Goal: Task Accomplishment & Management: Use online tool/utility

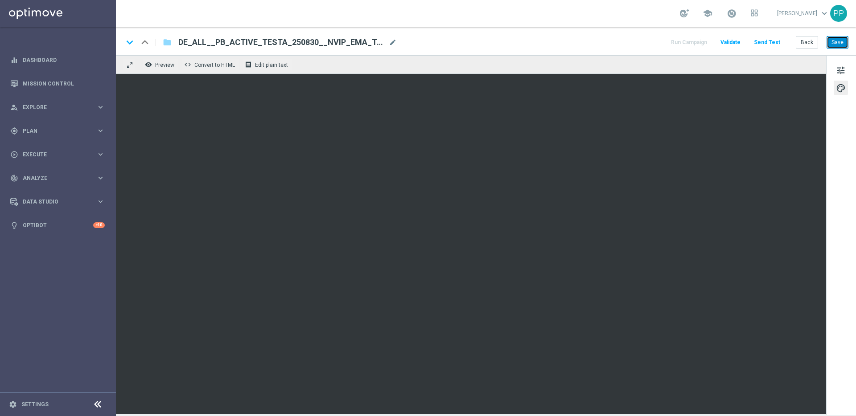
click at [834, 41] on button "Save" at bounding box center [838, 42] width 22 height 12
click at [841, 45] on button "Save" at bounding box center [838, 42] width 22 height 12
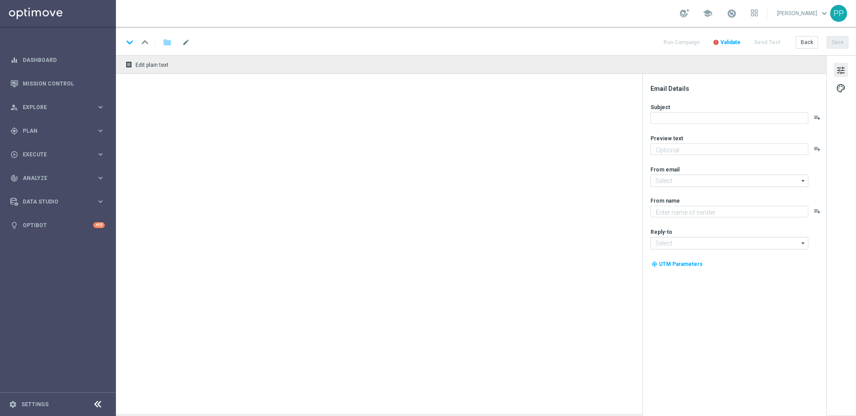
type textarea "Dein Rabatt auf den US-PowerBall im Lottoland"
type input "[EMAIL_ADDRESS][DOMAIN_NAME]"
type textarea "Lottoland"
type input "[EMAIL_ADDRESS][DOMAIN_NAME]"
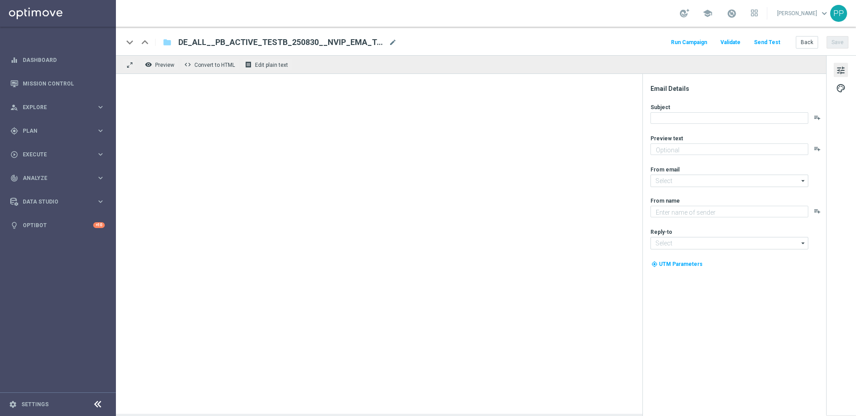
type textarea "Dein Rabatt auf den US-PowerBall im Lottoland"
type input "[EMAIL_ADDRESS][DOMAIN_NAME]"
type textarea "Lottoland"
type input "[EMAIL_ADDRESS][DOMAIN_NAME]"
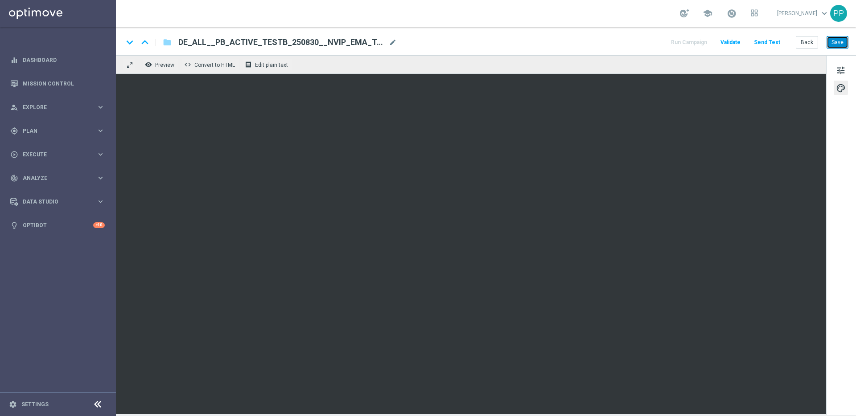
click at [848, 38] on button "Save" at bounding box center [838, 42] width 22 height 12
click at [840, 44] on button "Save" at bounding box center [838, 42] width 22 height 12
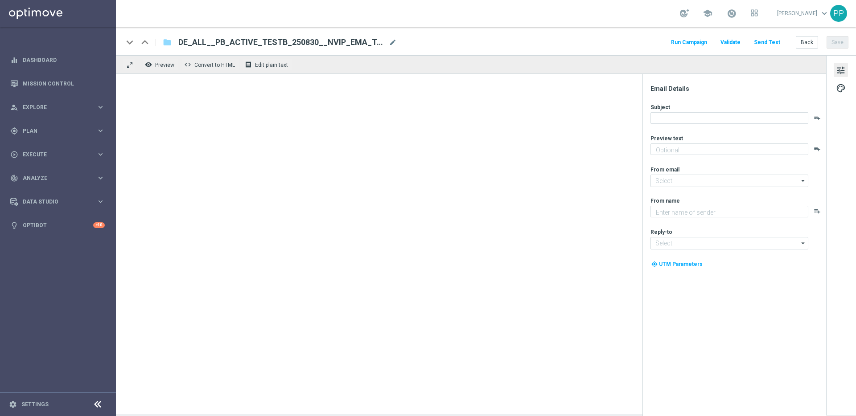
type textarea "Dein Rabatt auf den US-PowerBall im Lottoland"
type input "[EMAIL_ADDRESS][DOMAIN_NAME]"
type textarea "Lottoland"
type input "[EMAIL_ADDRESS][DOMAIN_NAME]"
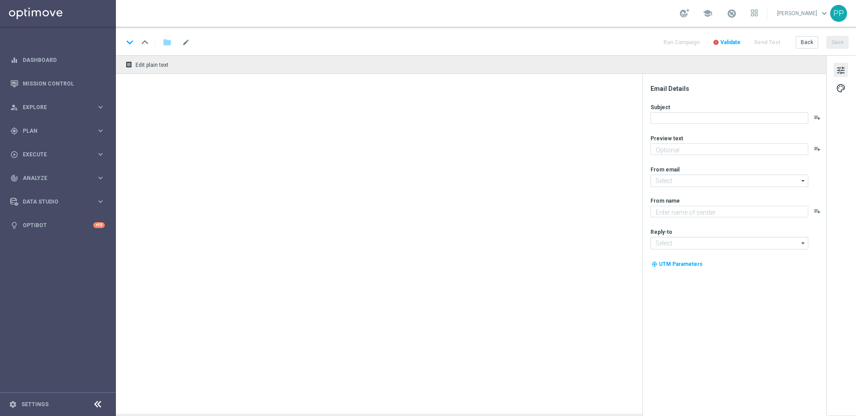
type textarea "Dein Rabatt auf den US-PowerBall im Lottoland"
type textarea "Lottoland"
type input "[EMAIL_ADDRESS][DOMAIN_NAME]"
type textarea "Dein Rabatt auf den US-PowerBall im Lottoland"
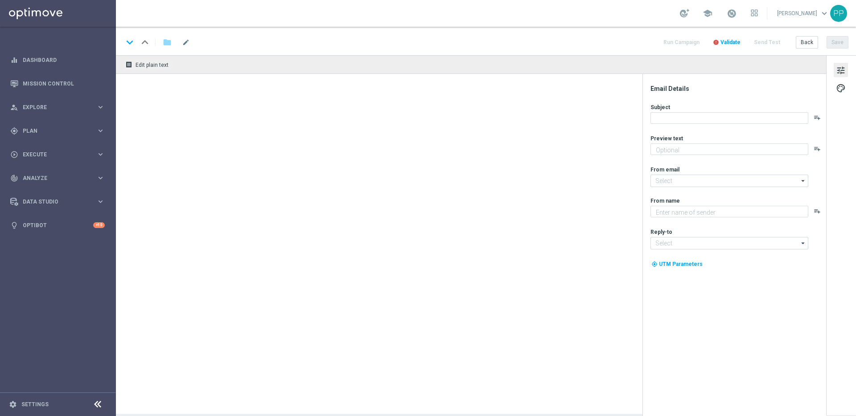
type input "[EMAIL_ADDRESS][DOMAIN_NAME]"
type textarea "Lottoland"
type input "[EMAIL_ADDRESS][DOMAIN_NAME]"
